Goal: Answer question/provide support: Answer question/provide support

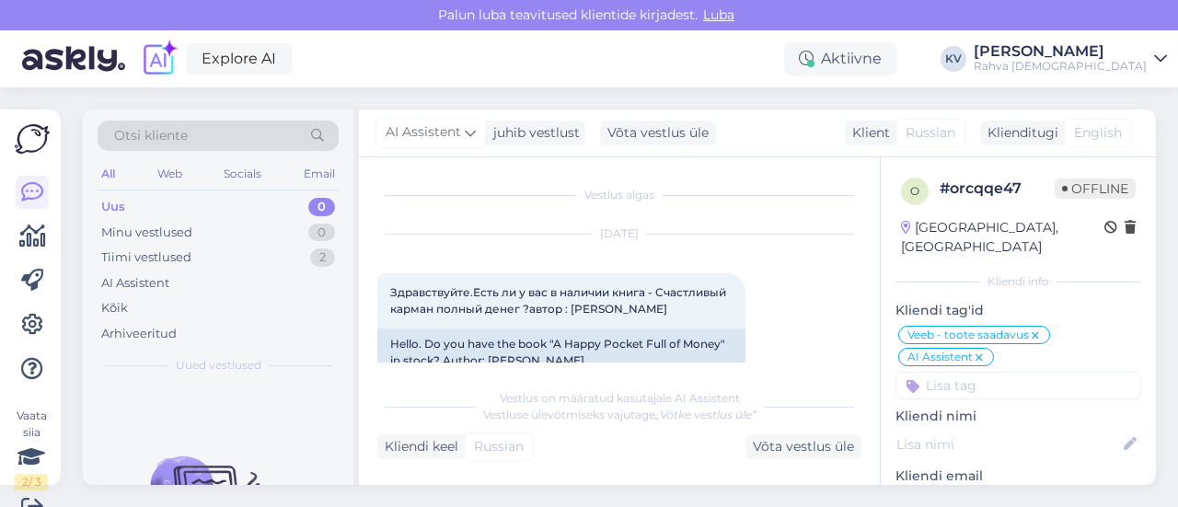
scroll to position [195, 0]
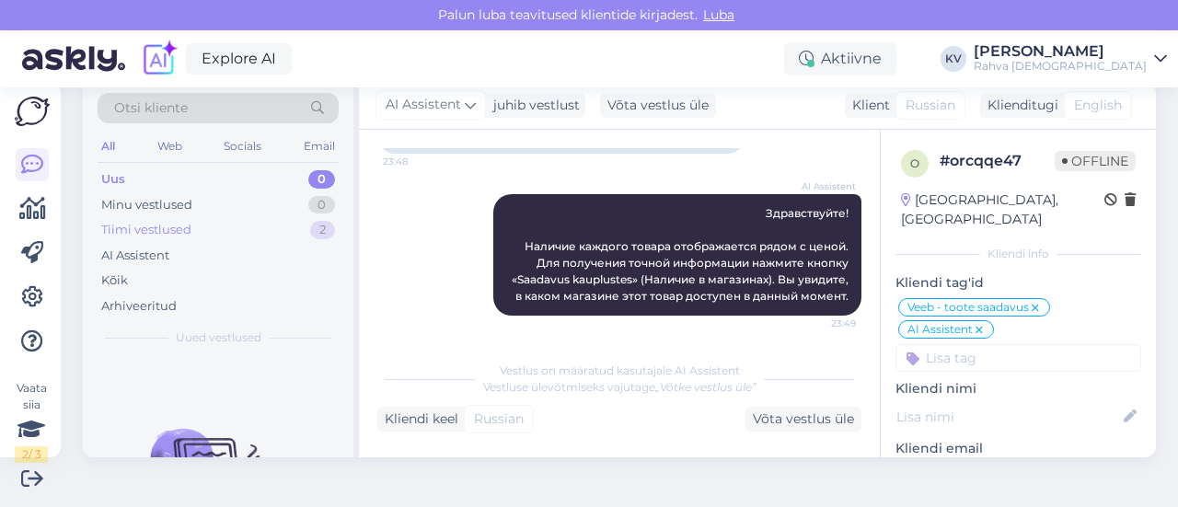
click at [167, 228] on div "Tiimi vestlused" at bounding box center [146, 230] width 90 height 18
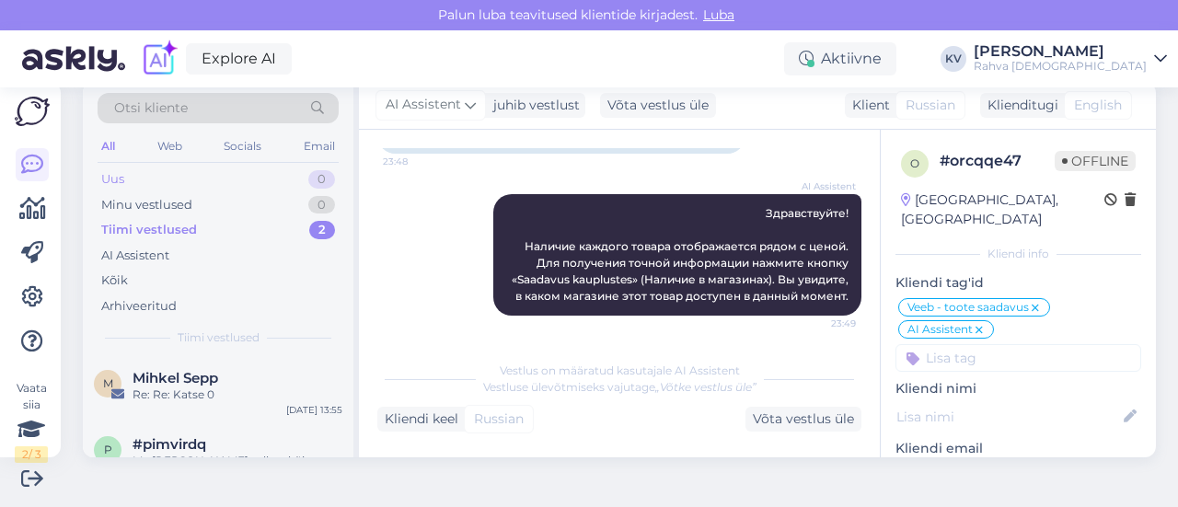
click at [197, 167] on div "Uus 0" at bounding box center [218, 180] width 241 height 26
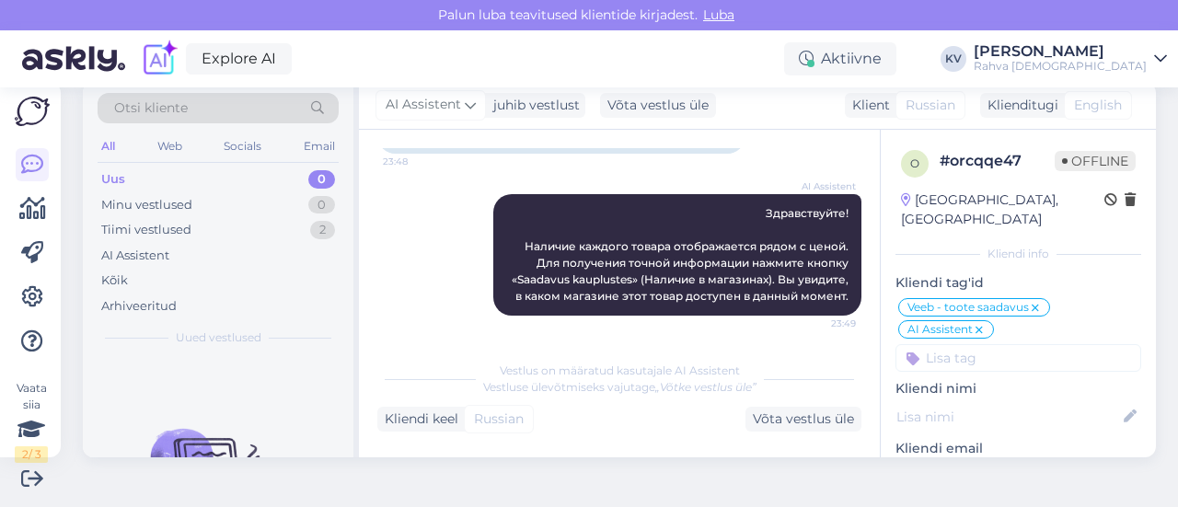
click at [240, 167] on div "Uus 0" at bounding box center [218, 180] width 241 height 26
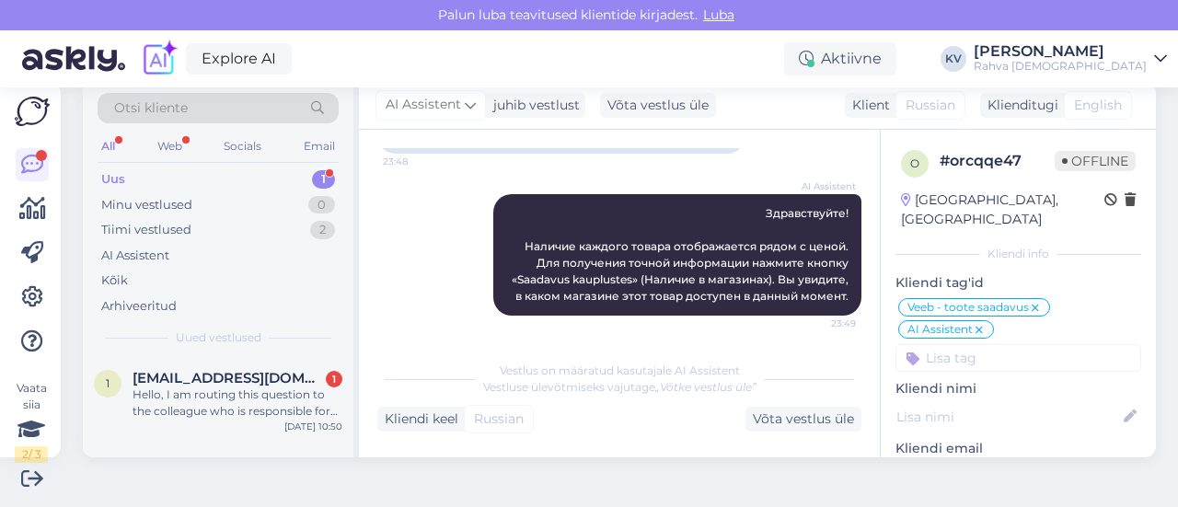
click at [197, 176] on div "Uus 1" at bounding box center [218, 180] width 241 height 26
click at [257, 391] on div "Hello, I am routing this question to the colleague who is responsible for this …" at bounding box center [238, 403] width 210 height 33
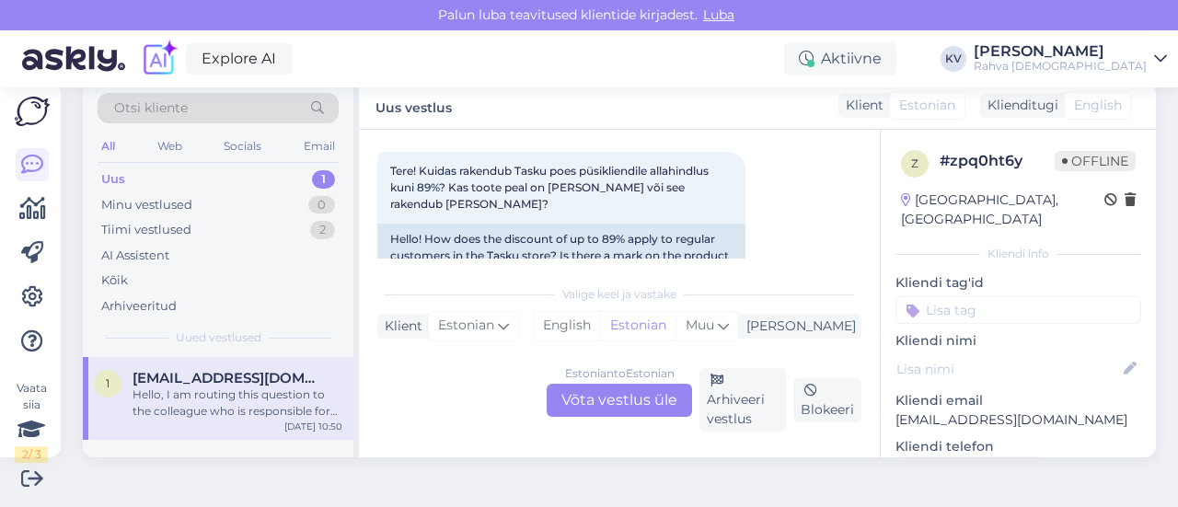
scroll to position [119, 0]
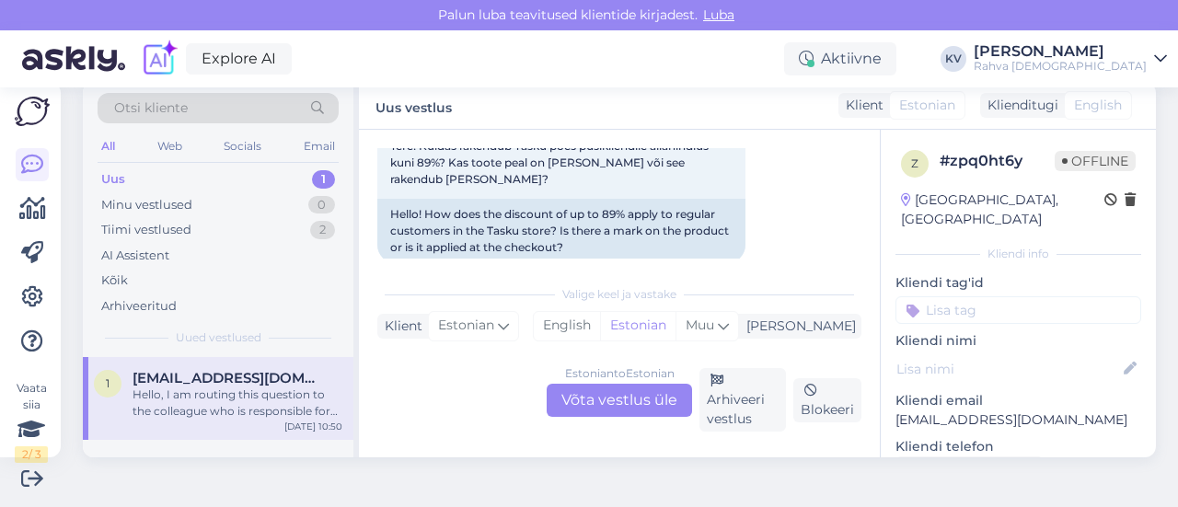
click at [619, 389] on div "Estonian to Estonian Võta vestlus üle" at bounding box center [619, 400] width 145 height 33
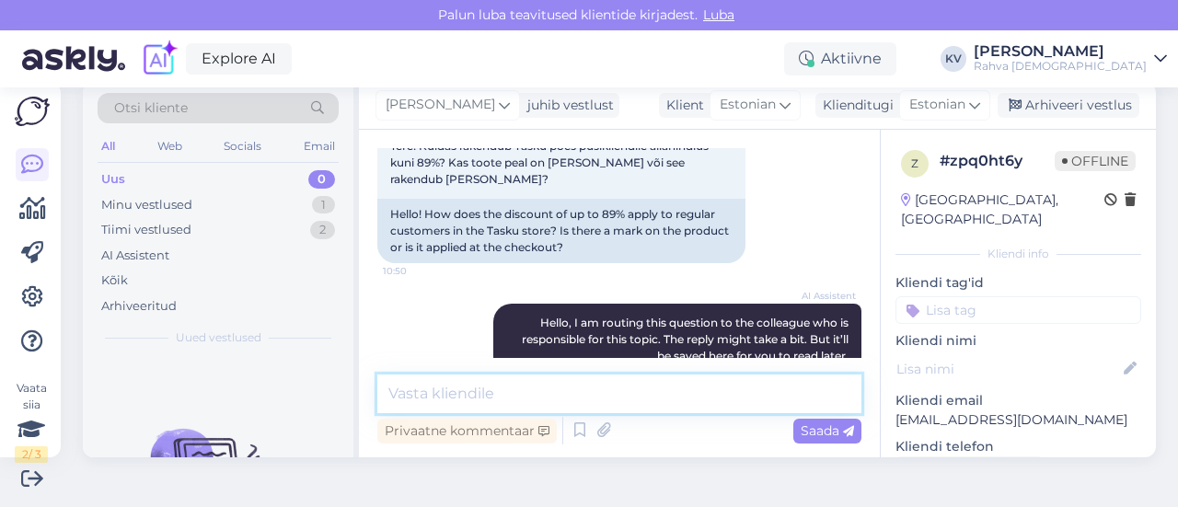
click at [516, 378] on textarea at bounding box center [619, 394] width 484 height 39
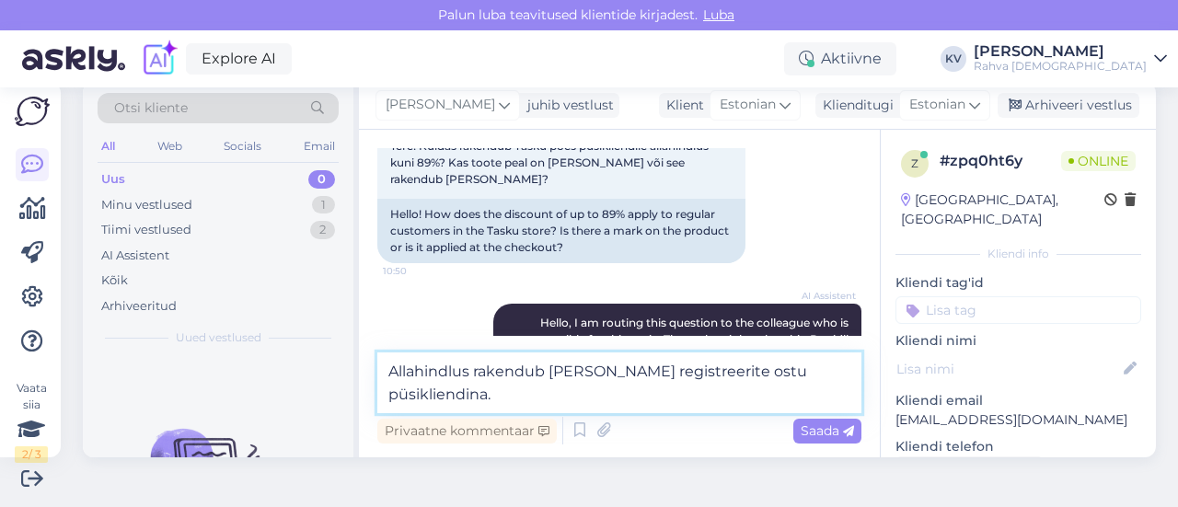
type textarea "Allahindlus rakendub [PERSON_NAME] registreerite ostu püsikliendina."
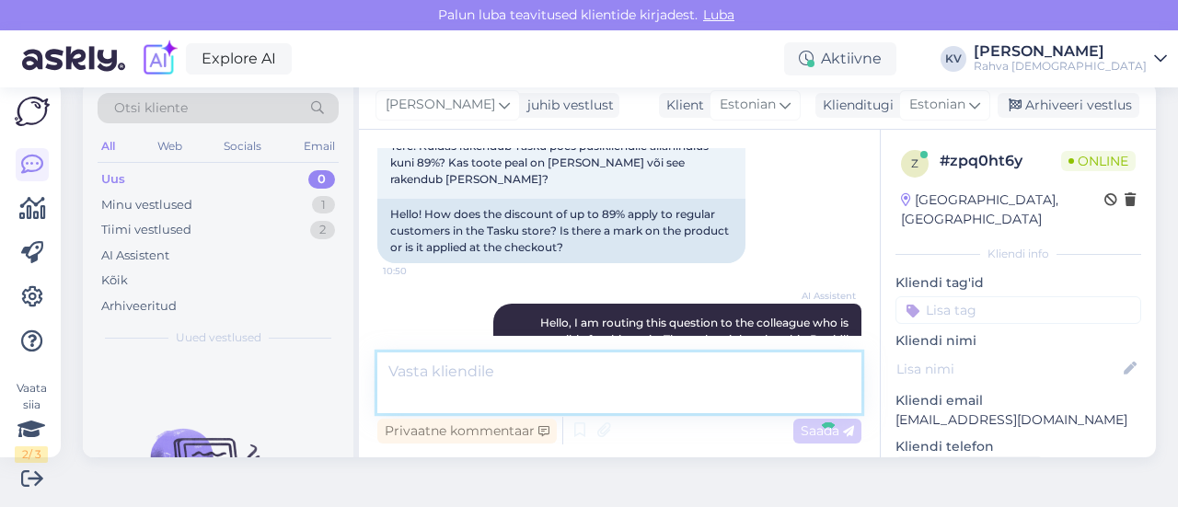
scroll to position [299, 0]
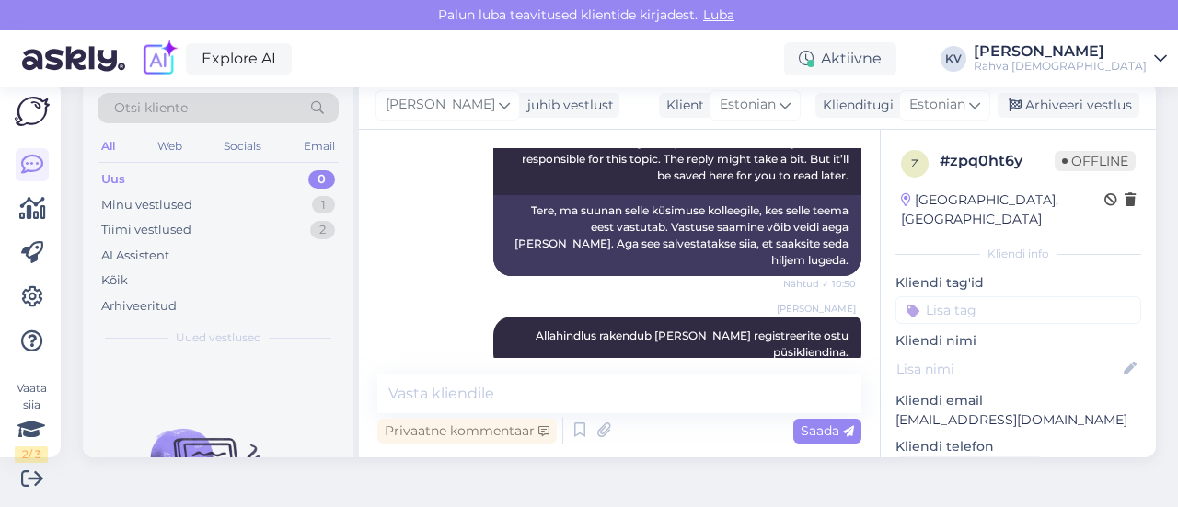
click at [951, 296] on input at bounding box center [1018, 310] width 246 height 28
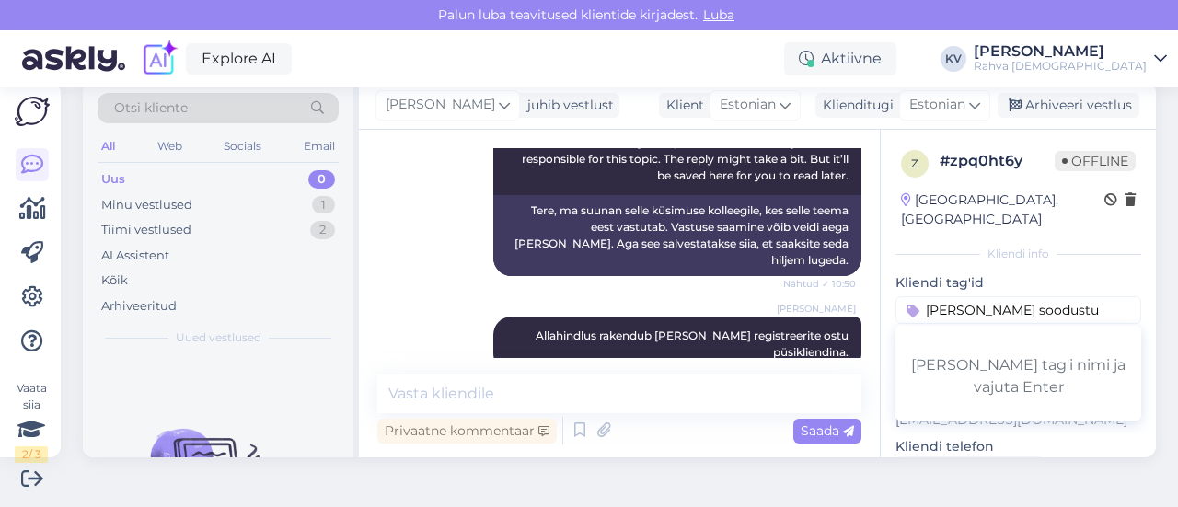
type input "[PERSON_NAME] soodustus"
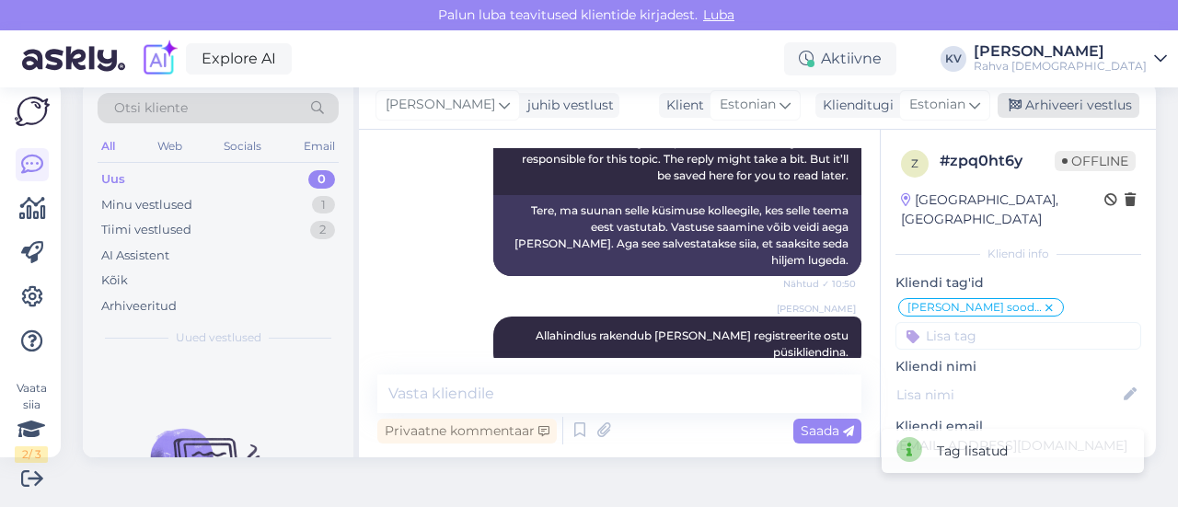
click at [1065, 110] on div "Arhiveeri vestlus" at bounding box center [1069, 105] width 142 height 25
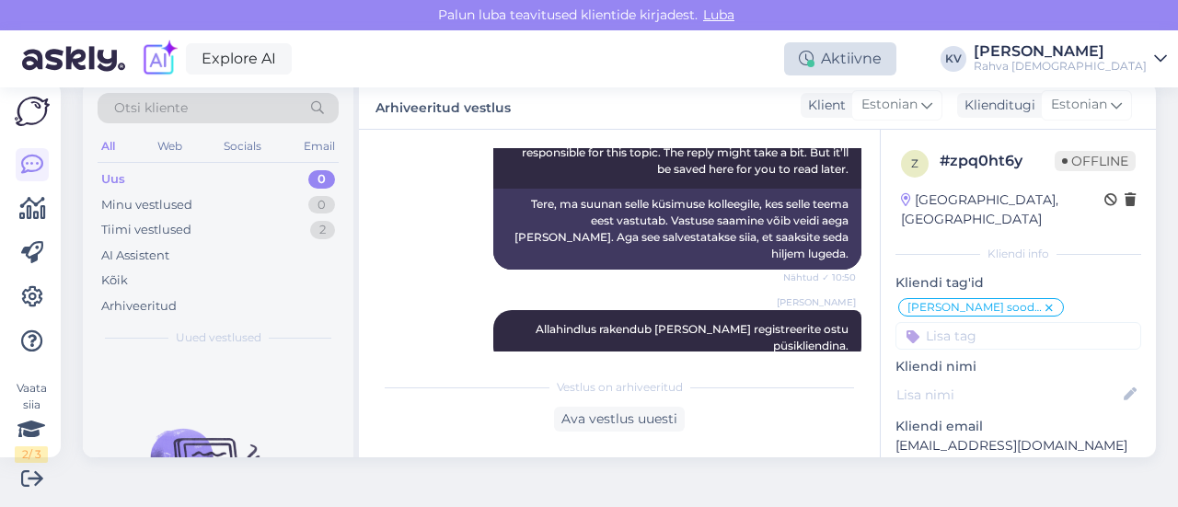
click at [855, 53] on div "Aktiivne" at bounding box center [840, 58] width 112 height 33
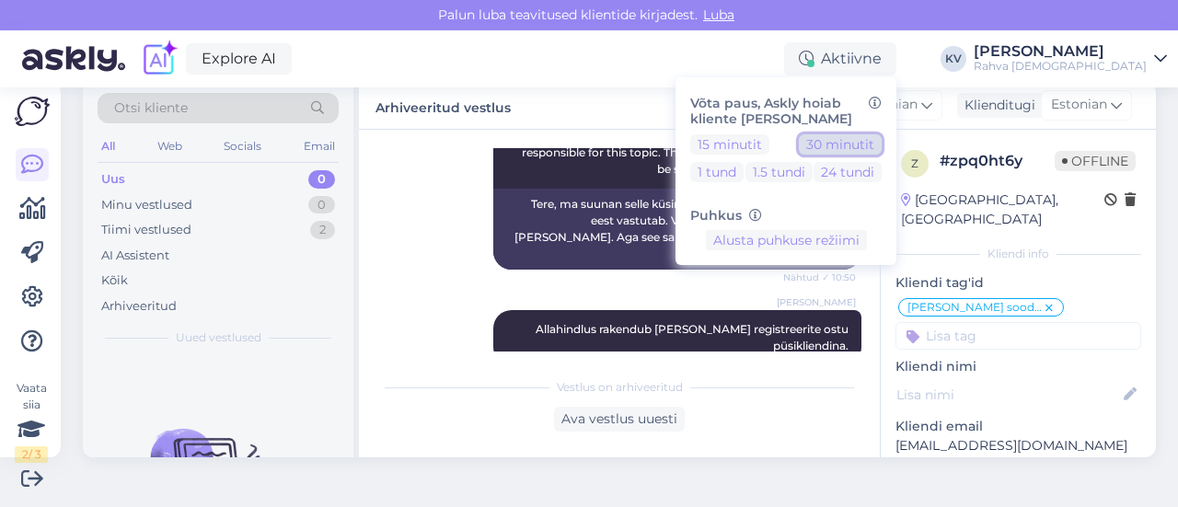
click at [882, 144] on button "30 minutit" at bounding box center [840, 144] width 83 height 20
